Goal: Task Accomplishment & Management: Manage account settings

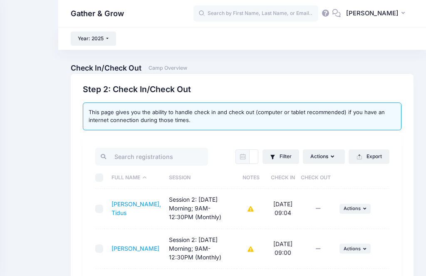
select select "10"
click at [101, 247] on input "checkbox" at bounding box center [99, 249] width 8 height 8
checkbox input "true"
click at [350, 252] on button "... Actions" at bounding box center [355, 249] width 32 height 10
click at [316, 268] on link "Check Out" at bounding box center [328, 267] width 75 height 16
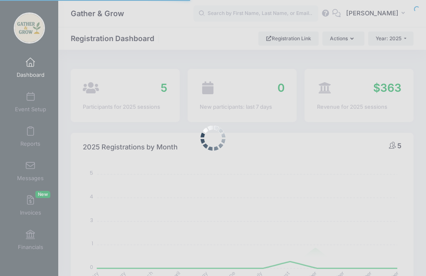
select select
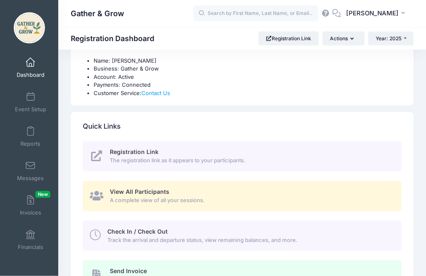
scroll to position [290, 0]
click at [226, 236] on span "Track the arrival and departure status, view remaining balances, and more." at bounding box center [249, 240] width 284 height 8
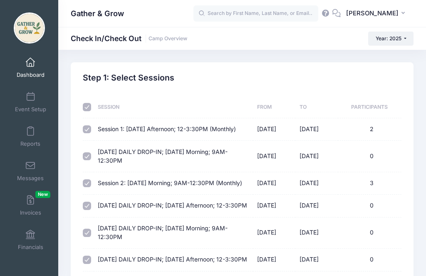
click at [89, 107] on input "checkbox" at bounding box center [87, 107] width 8 height 8
checkbox input "false"
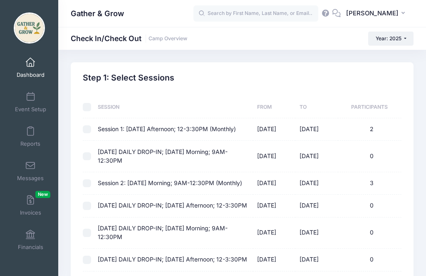
checkbox input "false"
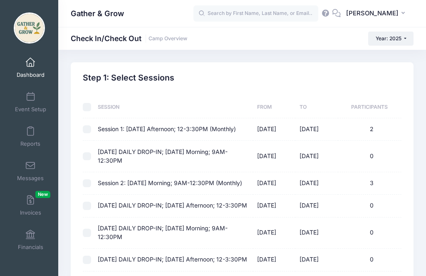
click at [89, 184] on input "checkbox" at bounding box center [87, 184] width 8 height 8
checkbox input "true"
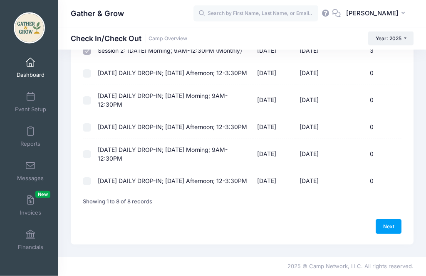
scroll to position [140, 0]
click at [391, 234] on link "Next" at bounding box center [388, 227] width 26 height 14
select select "10"
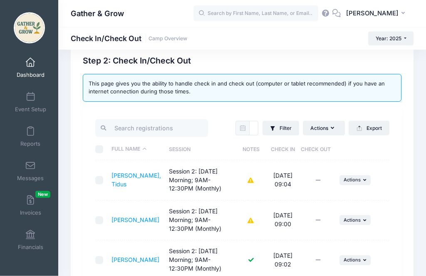
scroll to position [18, 0]
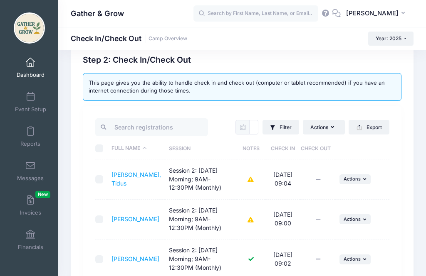
click at [103, 219] on input "checkbox" at bounding box center [99, 220] width 8 height 8
checkbox input "true"
click at [359, 220] on span "Actions" at bounding box center [351, 219] width 17 height 6
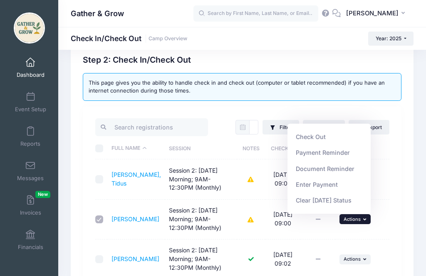
click at [313, 145] on link "Check Out" at bounding box center [328, 137] width 75 height 16
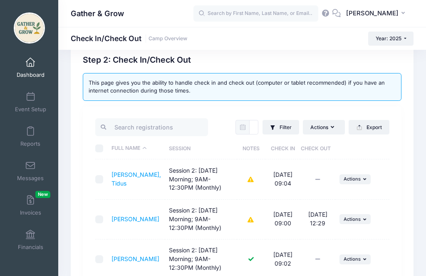
click at [101, 177] on input "checkbox" at bounding box center [99, 179] width 8 height 8
checkbox input "true"
click at [354, 178] on span "Actions" at bounding box center [351, 179] width 17 height 6
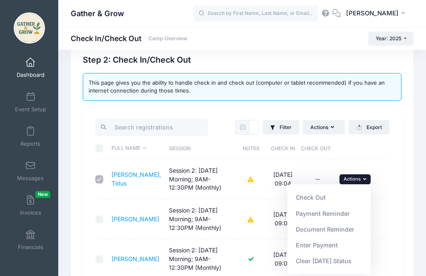
click at [317, 200] on link "Check Out" at bounding box center [328, 198] width 75 height 16
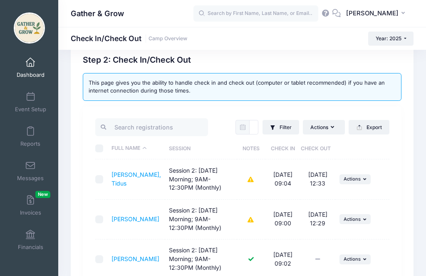
click at [361, 257] on button "... Actions" at bounding box center [355, 260] width 32 height 10
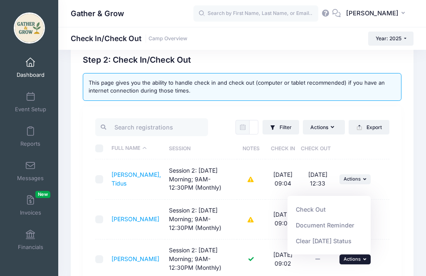
click at [321, 217] on link "Check Out" at bounding box center [328, 210] width 75 height 16
